Goal: Task Accomplishment & Management: Use online tool/utility

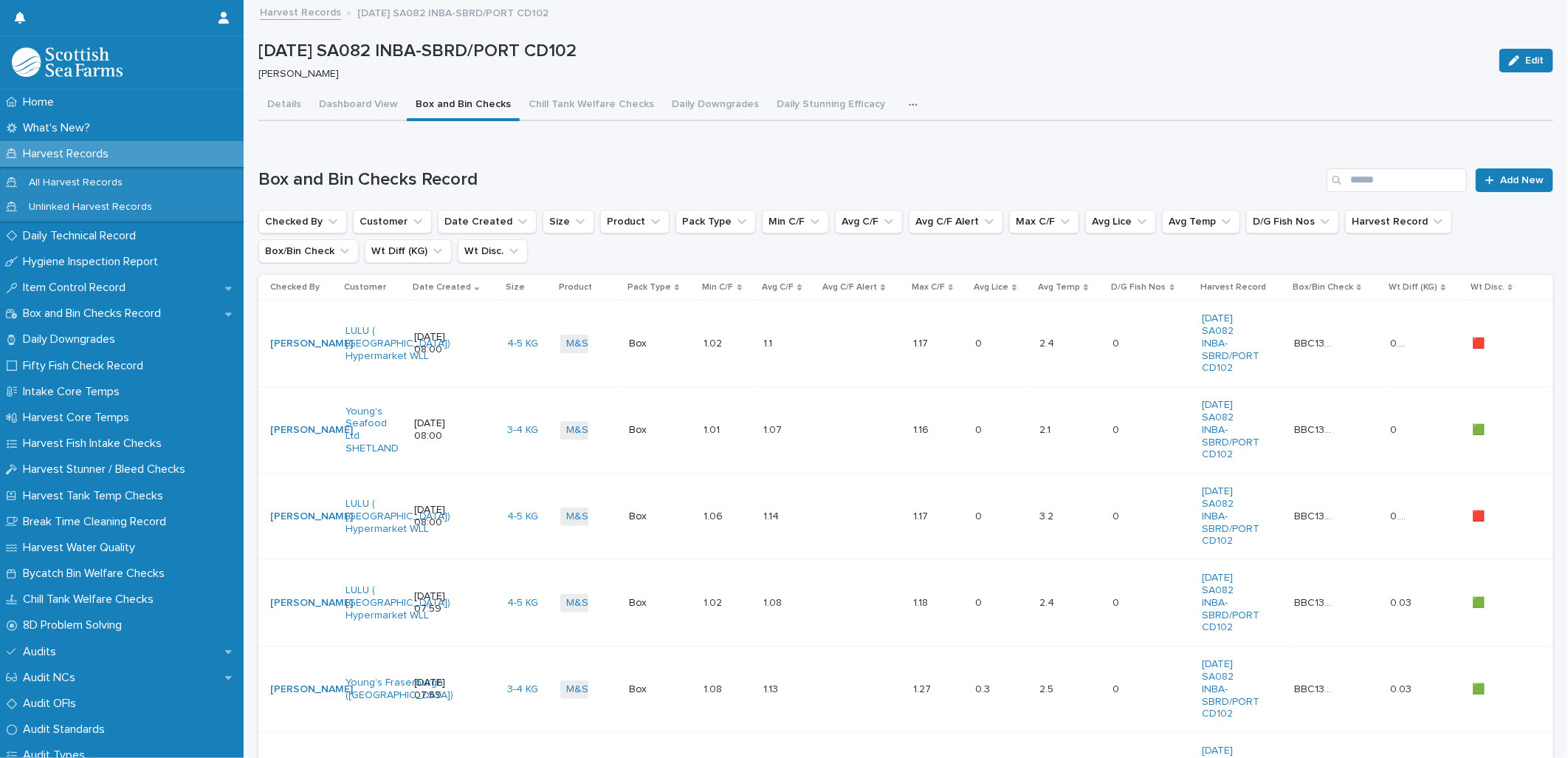
click at [293, 16] on link "Harvest Records" at bounding box center [300, 11] width 81 height 17
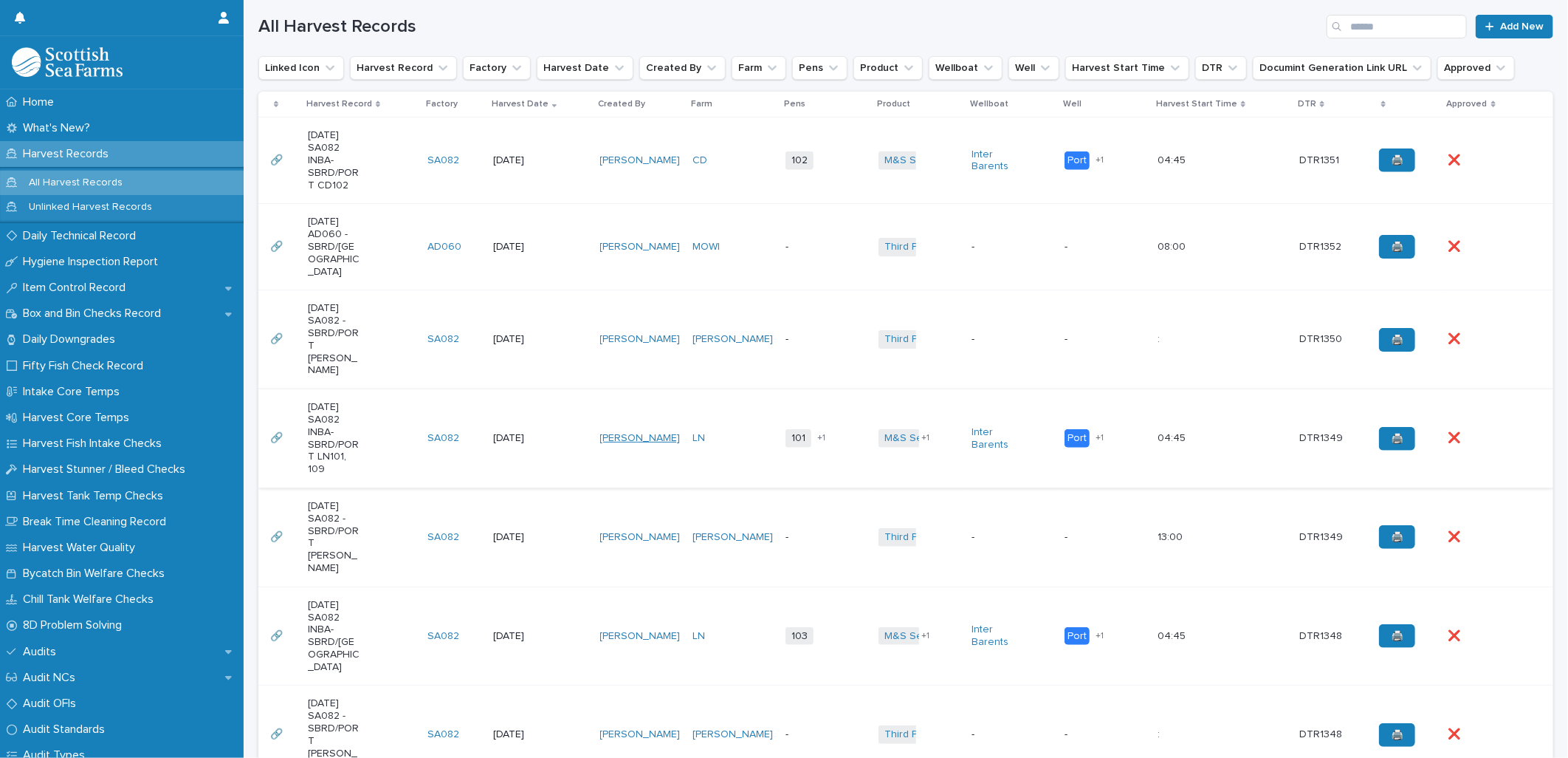
scroll to position [410, 0]
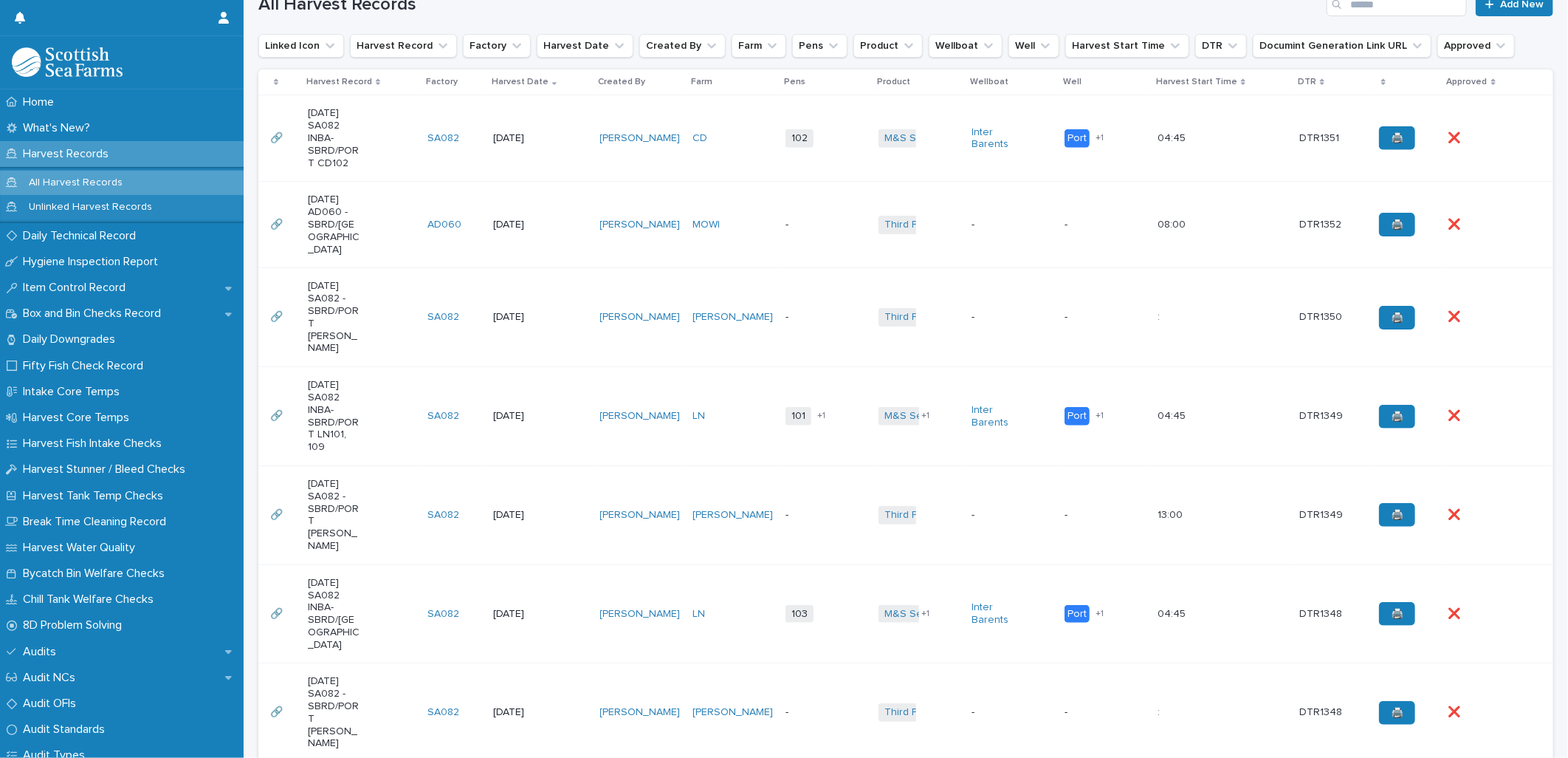
click at [510, 416] on td "[DATE]" at bounding box center [540, 416] width 106 height 99
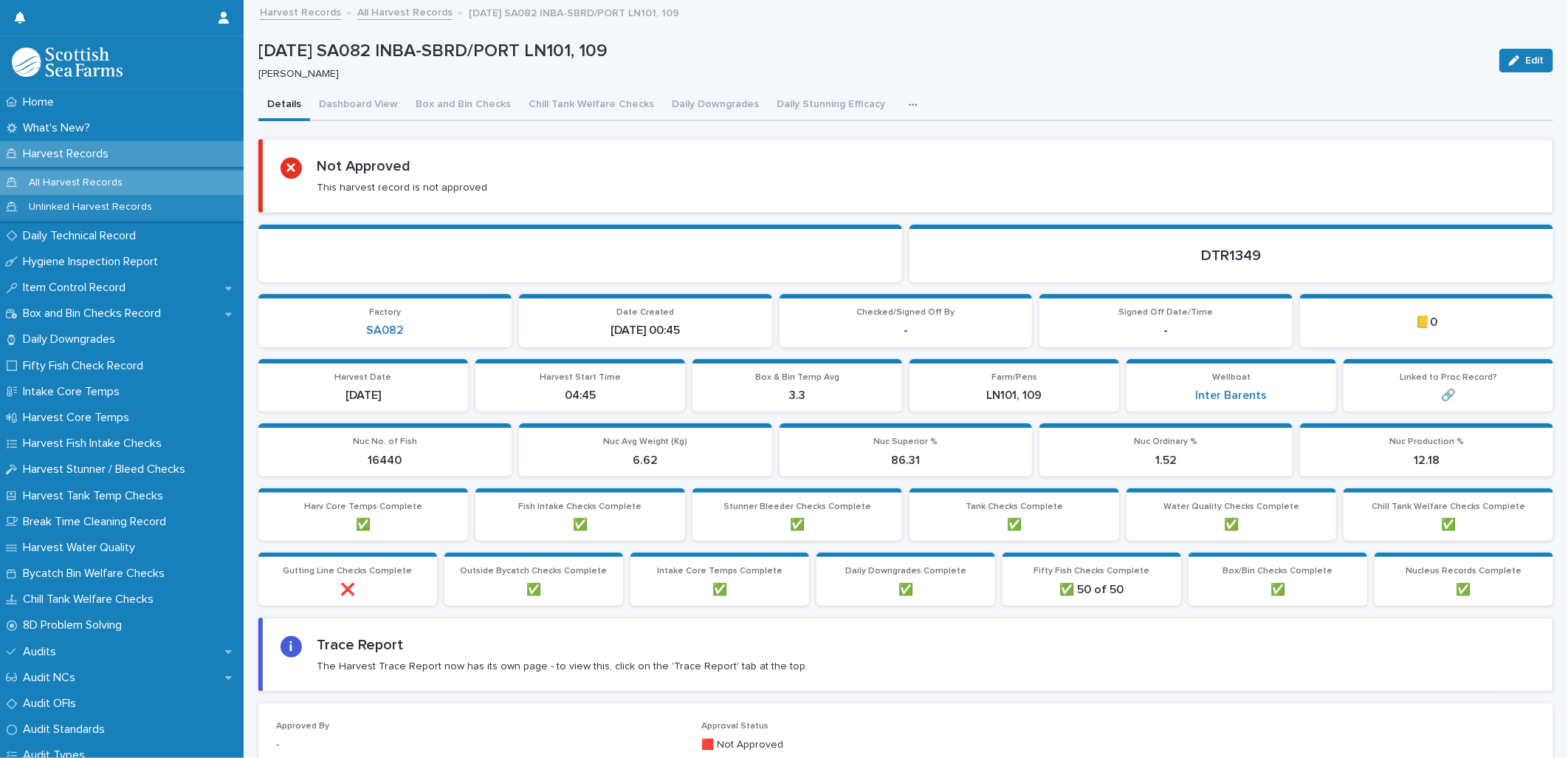
click at [900, 111] on button "button" at bounding box center [916, 104] width 33 height 29
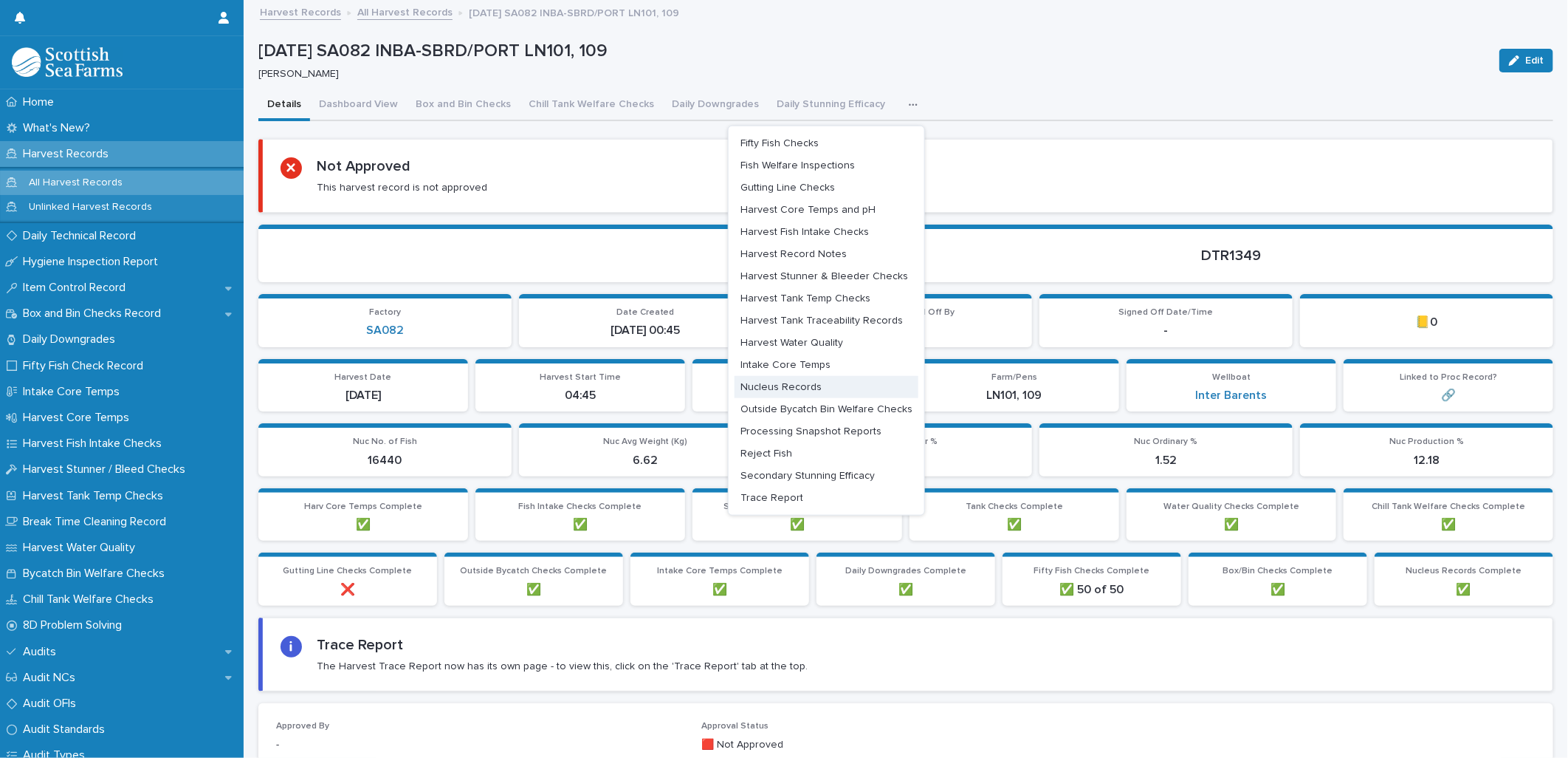
click at [775, 389] on span "Nucleus Records" at bounding box center [781, 387] width 81 height 10
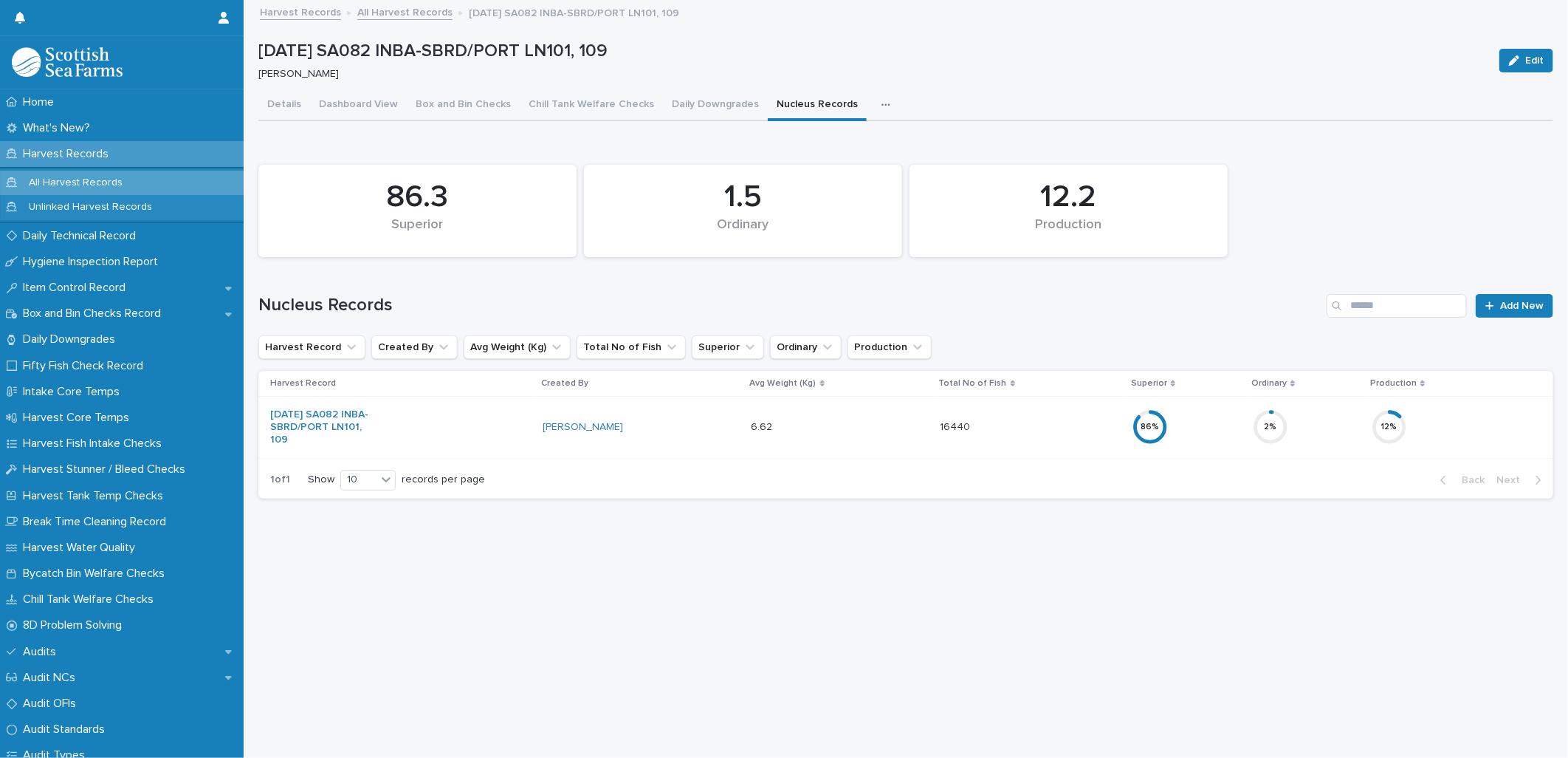
click at [381, 16] on link "All Harvest Records" at bounding box center [405, 11] width 95 height 17
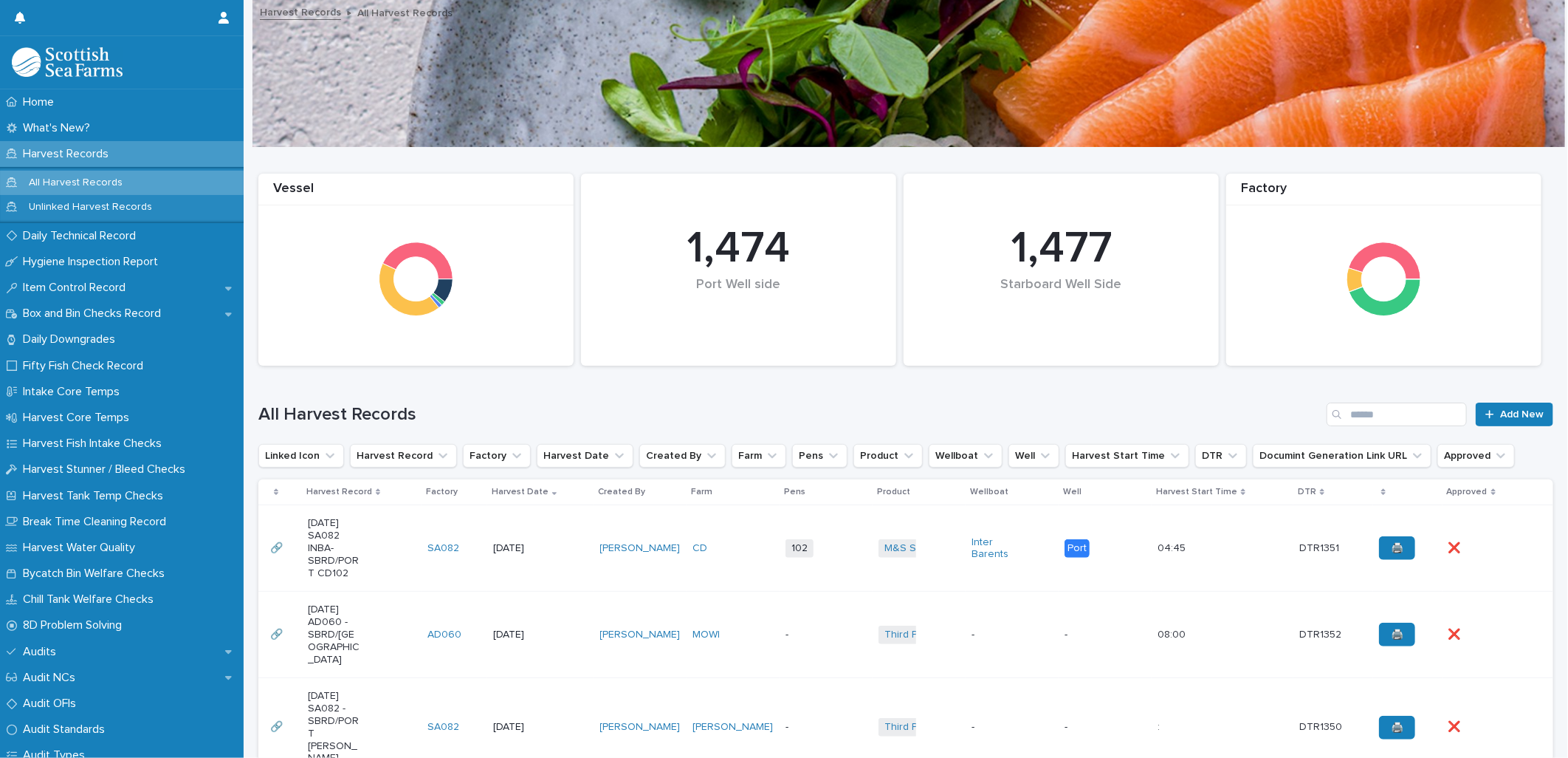
scroll to position [328, 0]
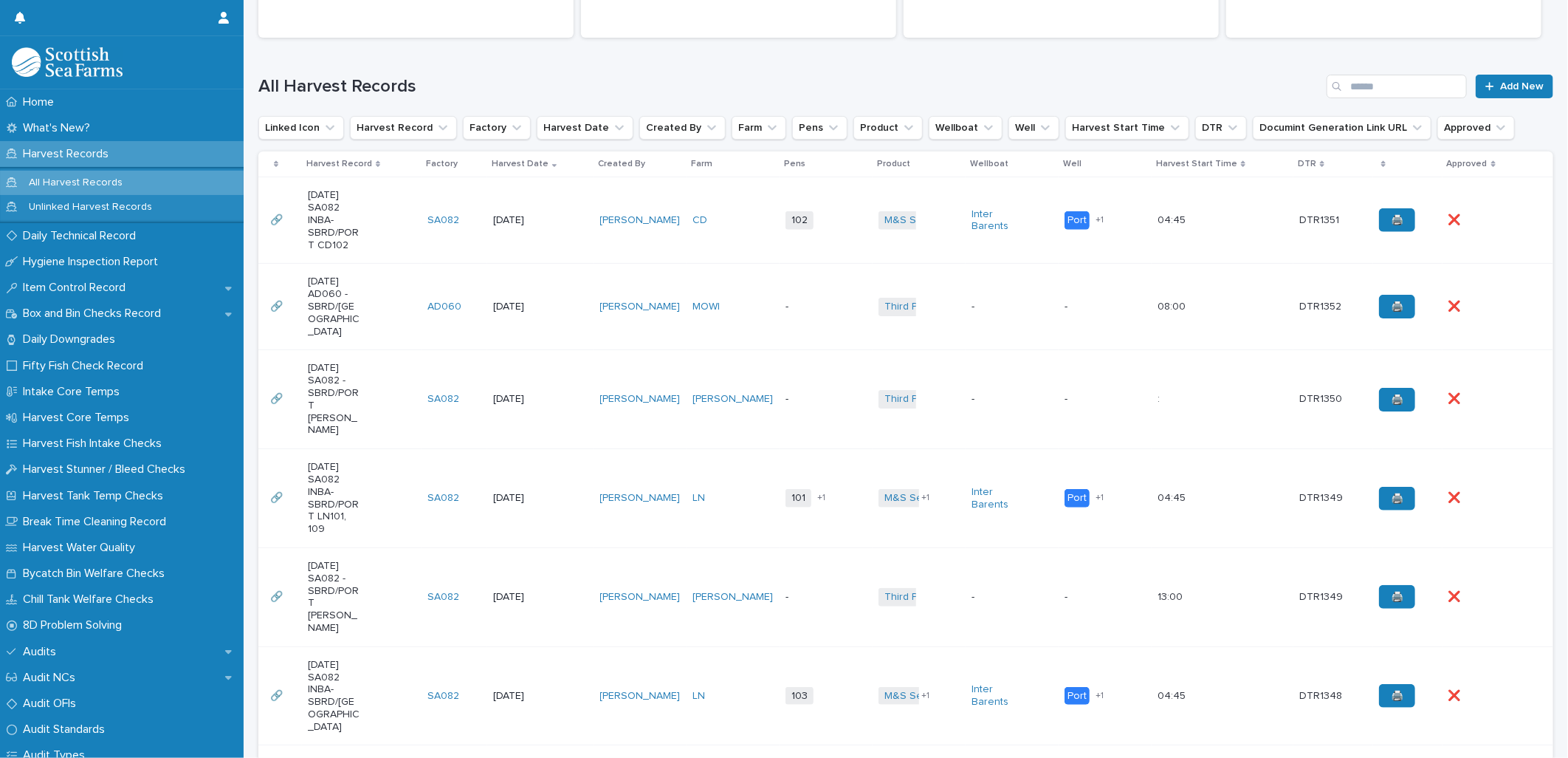
click at [917, 386] on div "Third Party Salmon + 0" at bounding box center [919, 399] width 81 height 30
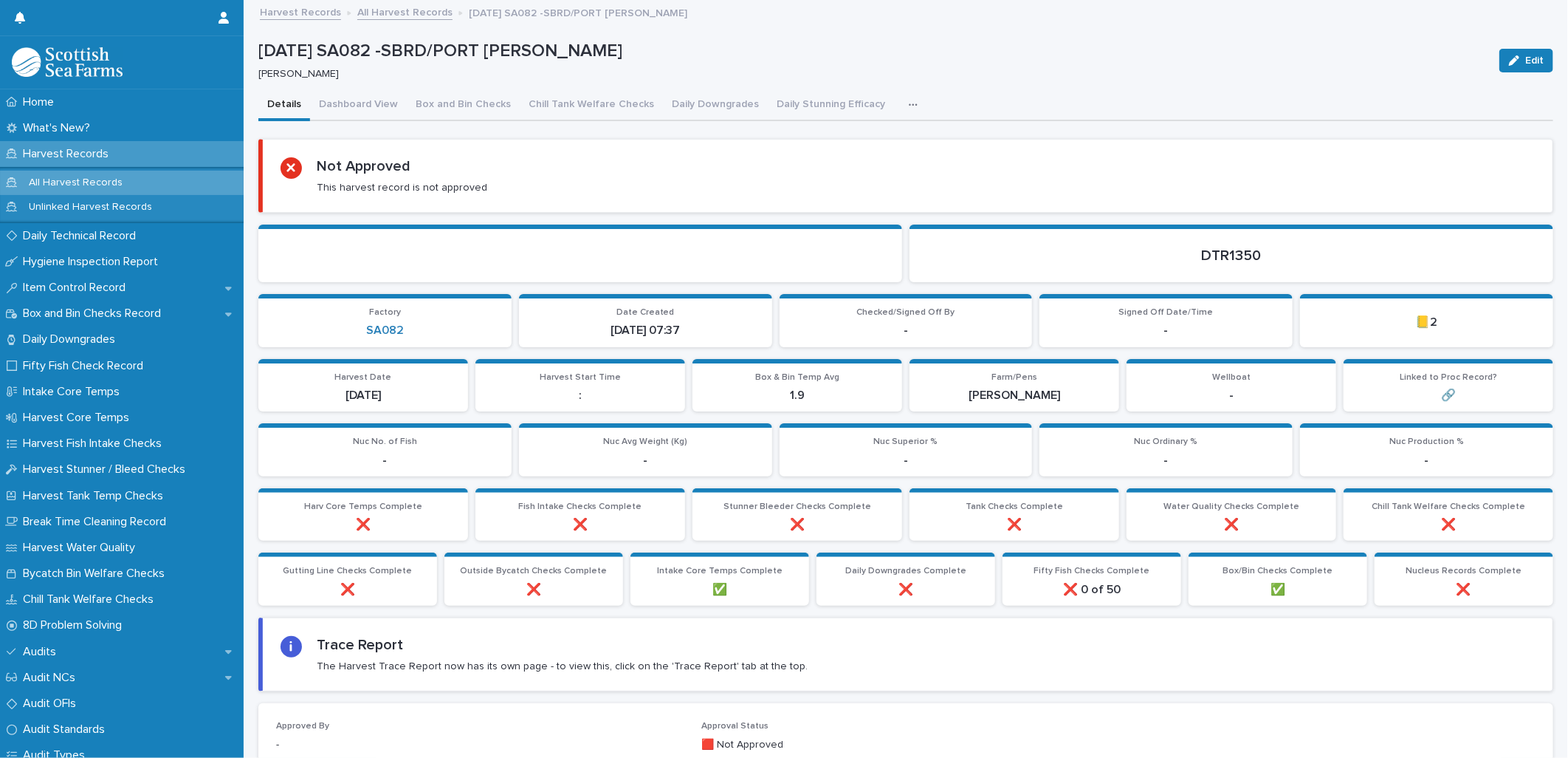
click at [909, 104] on icon "button" at bounding box center [912, 104] width 8 height 3
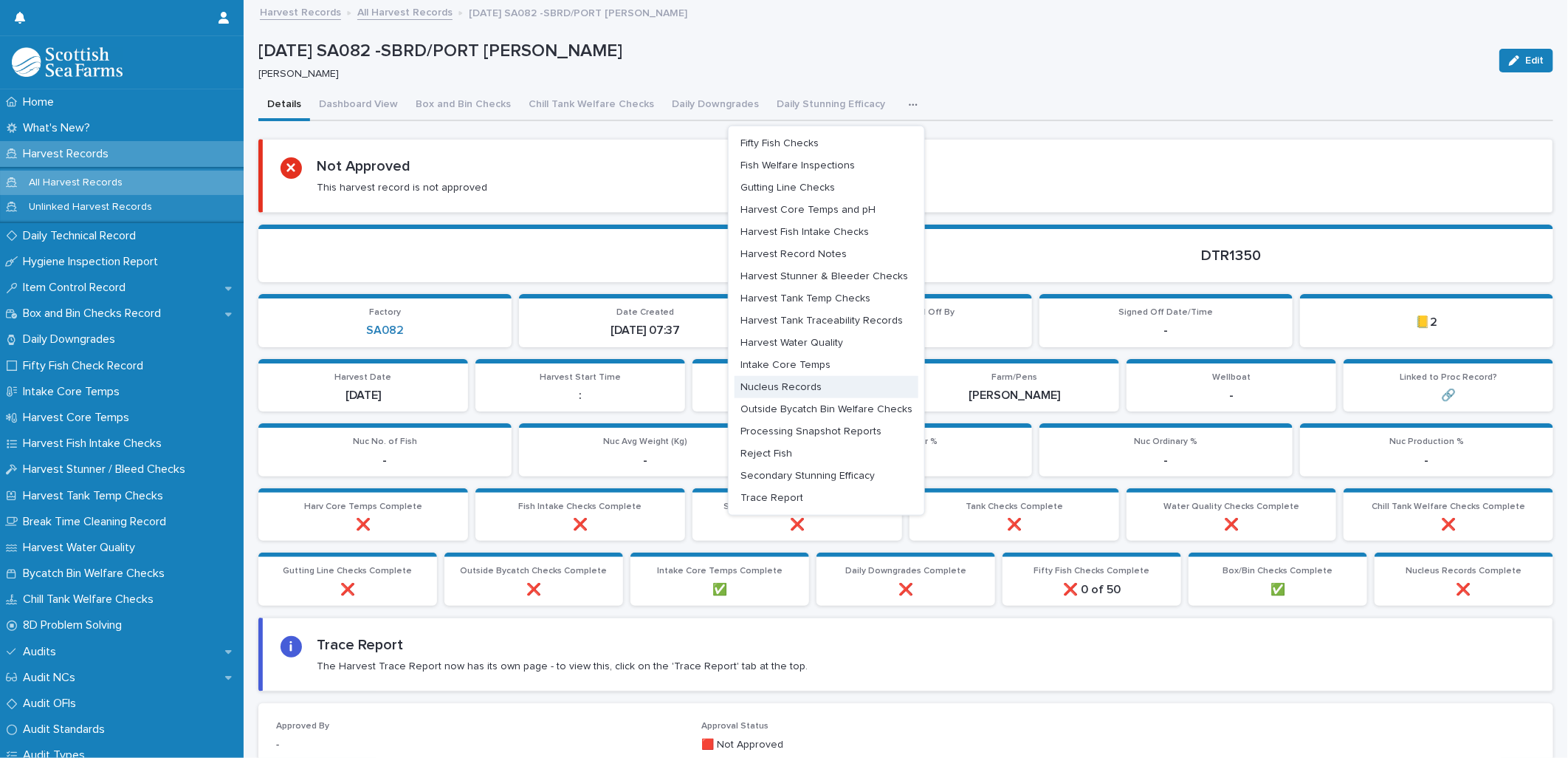
click at [772, 386] on span "Nucleus Records" at bounding box center [781, 387] width 81 height 10
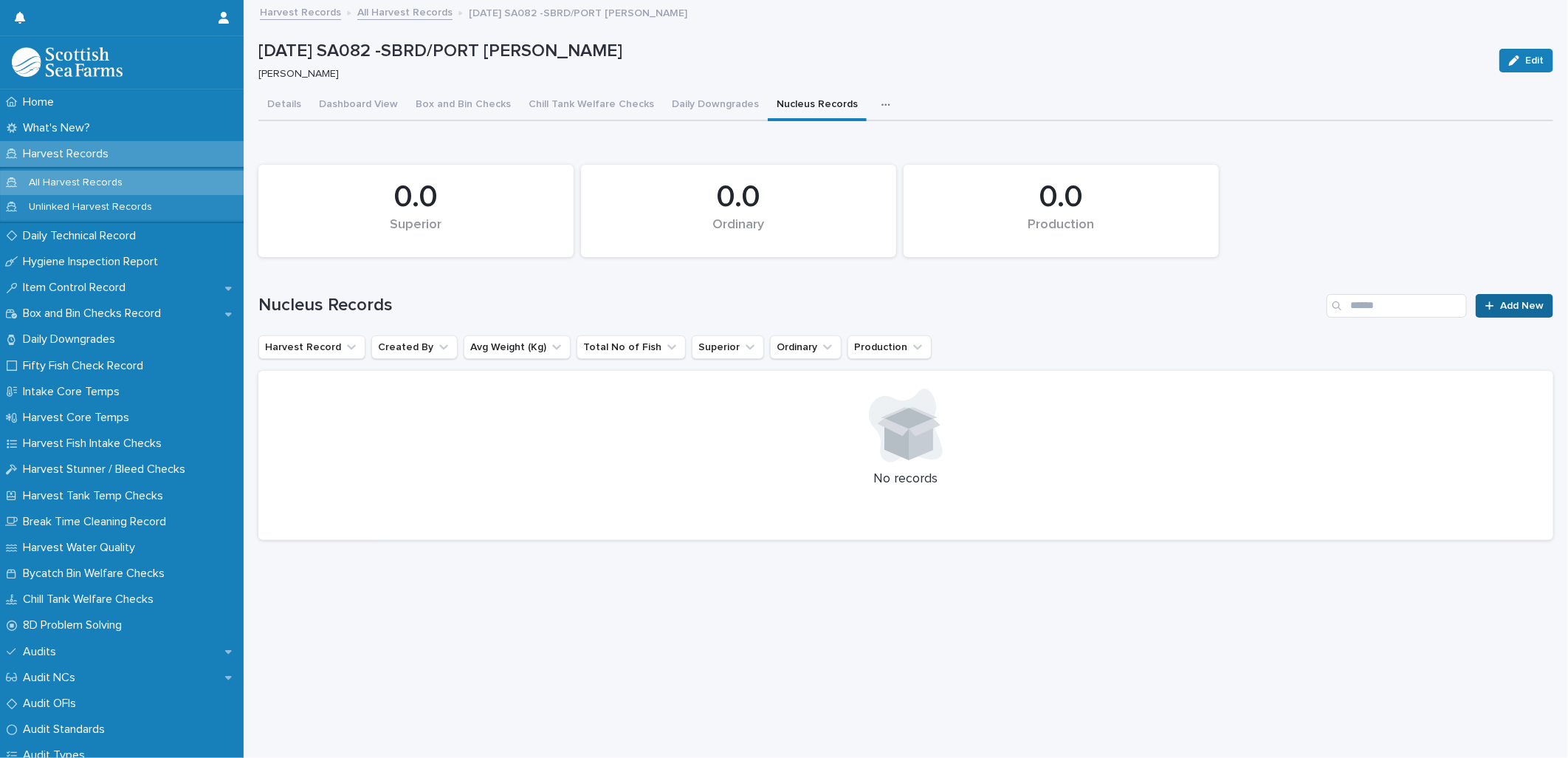
click at [1485, 306] on icon at bounding box center [1489, 306] width 9 height 10
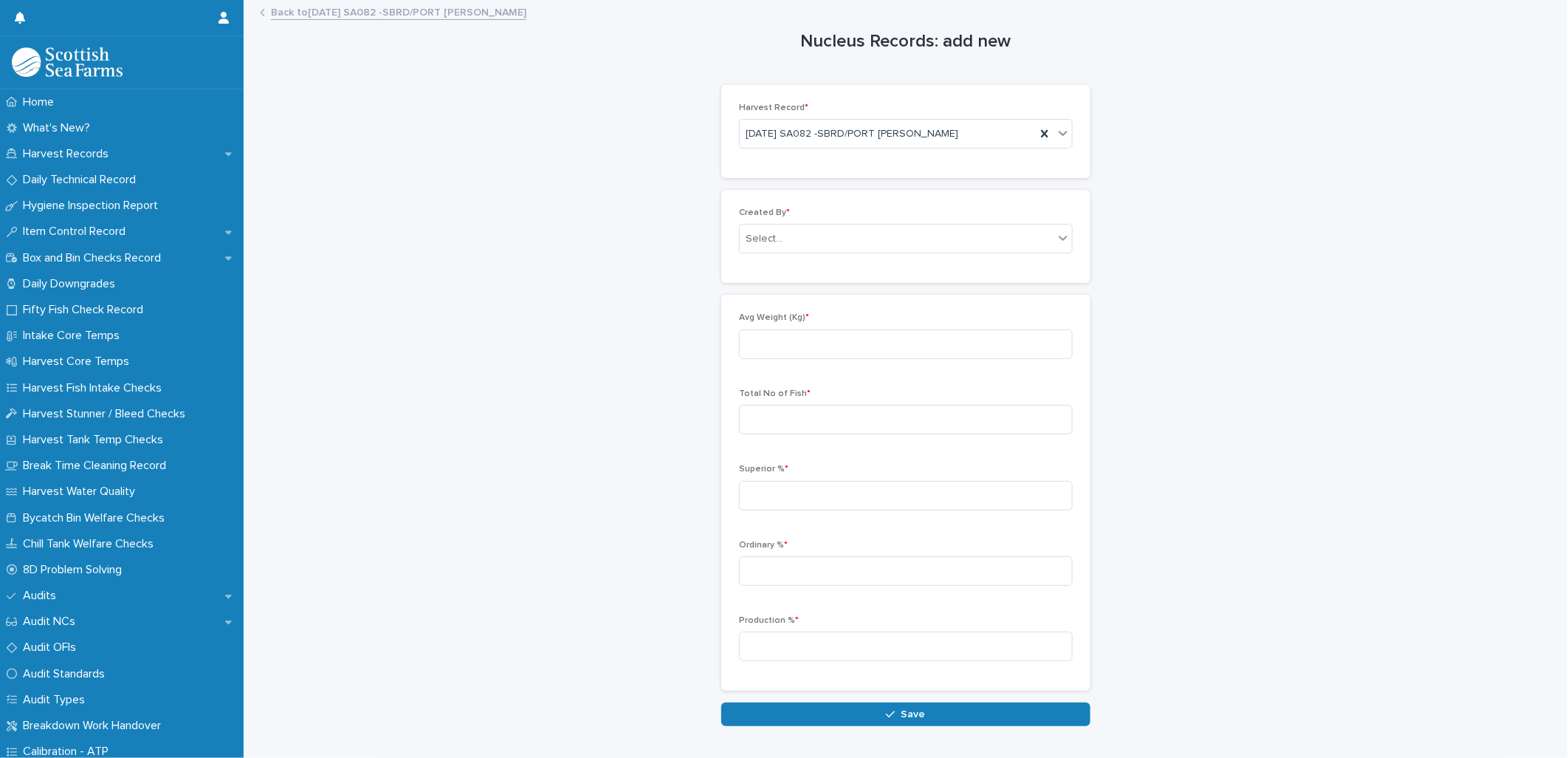
drag, startPoint x: 288, startPoint y: 13, endPoint x: 1559, endPoint y: 81, distance: 1272.8
click at [288, 13] on link "Back to [DATE] SA082 -SBRD/PORT [PERSON_NAME]" at bounding box center [399, 11] width 255 height 17
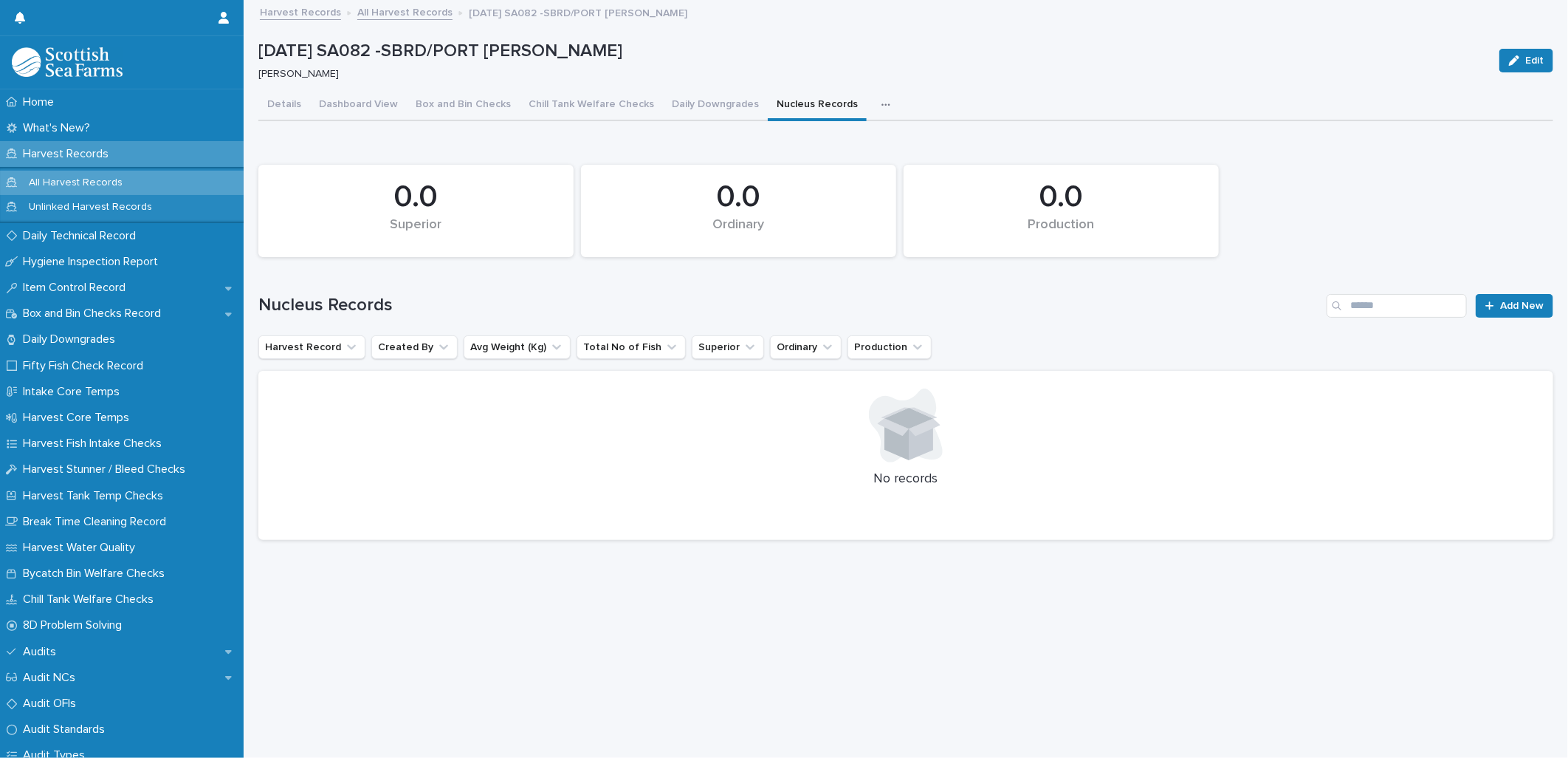
click at [75, 143] on div "Harvest Records" at bounding box center [122, 154] width 243 height 26
